Goal: Task Accomplishment & Management: Complete application form

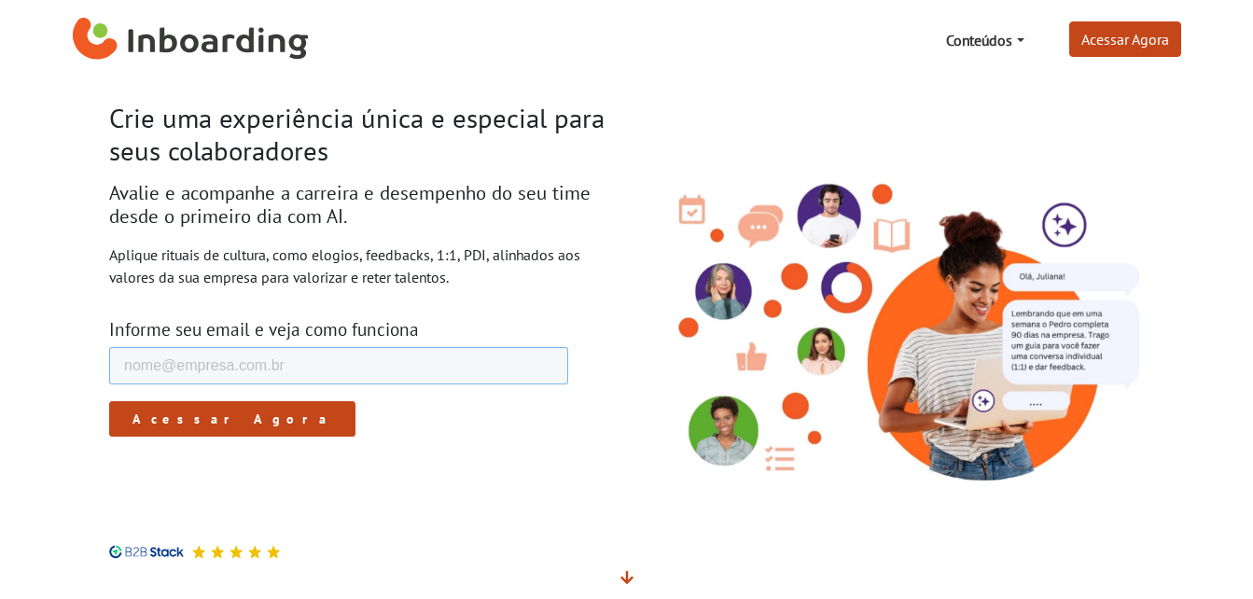
click at [414, 361] on input "E-mail de trabalho *" at bounding box center [337, 365] width 459 height 37
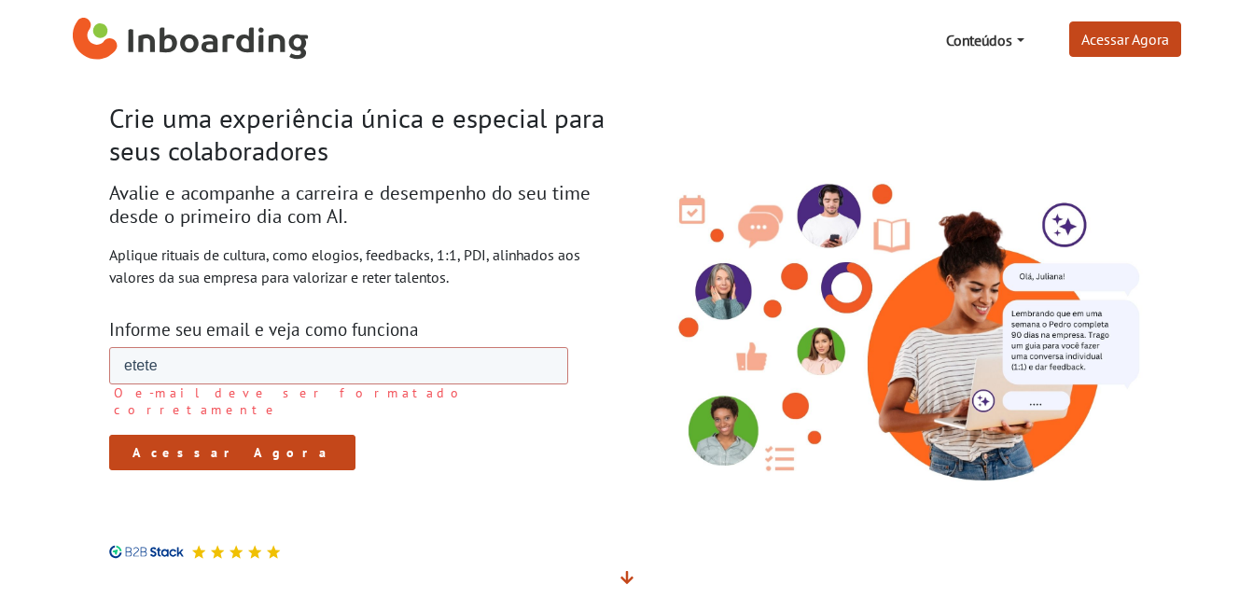
click at [130, 435] on input "Acessar Agora" at bounding box center [231, 452] width 246 height 35
click at [205, 353] on input "etete" at bounding box center [337, 365] width 459 height 37
type input "etete123"
click at [174, 435] on input "Acessar Agora" at bounding box center [231, 452] width 246 height 35
click at [1080, 34] on link "Acessar Agora" at bounding box center [1125, 38] width 112 height 35
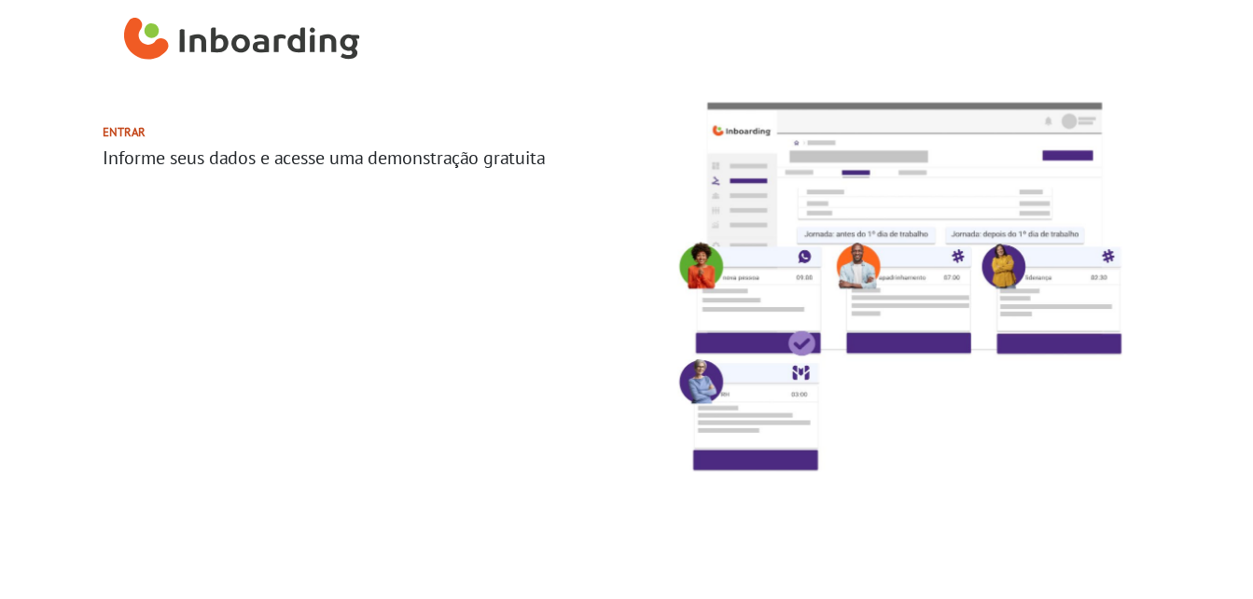
select select "AR"
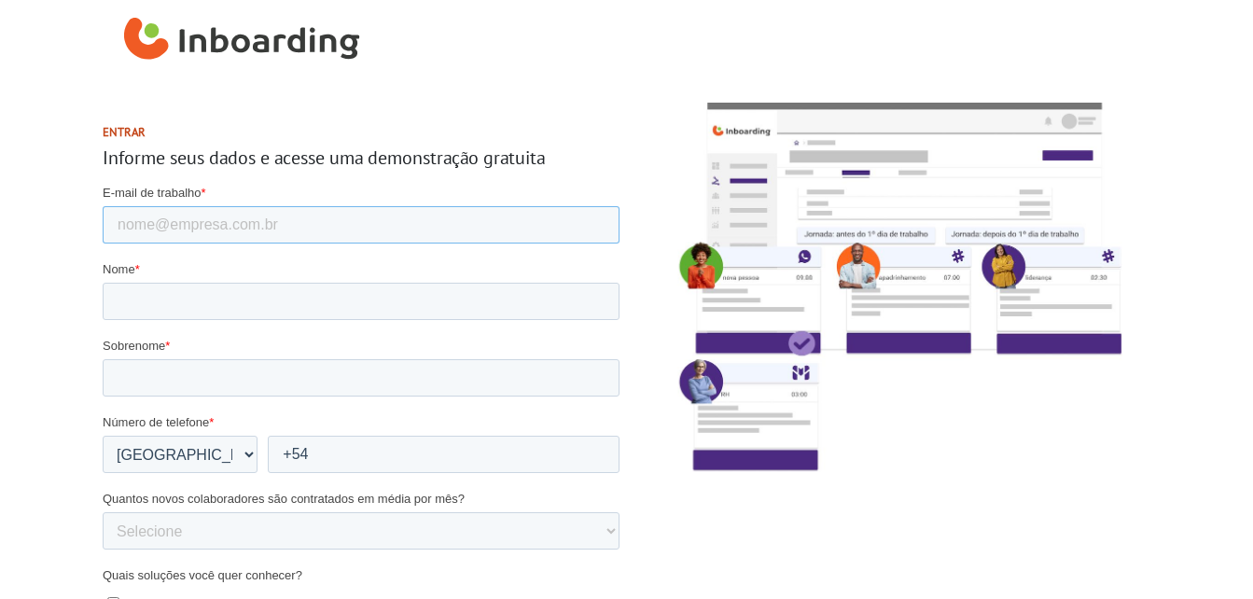
click at [500, 224] on input "E-mail de trabalho *" at bounding box center [360, 224] width 517 height 37
